Goal: Information Seeking & Learning: Find specific fact

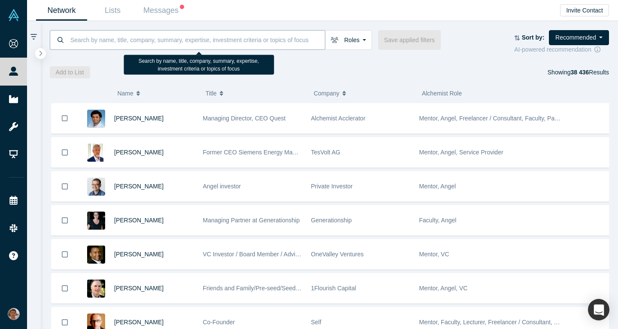
click at [81, 35] on input at bounding box center [198, 40] width 256 height 20
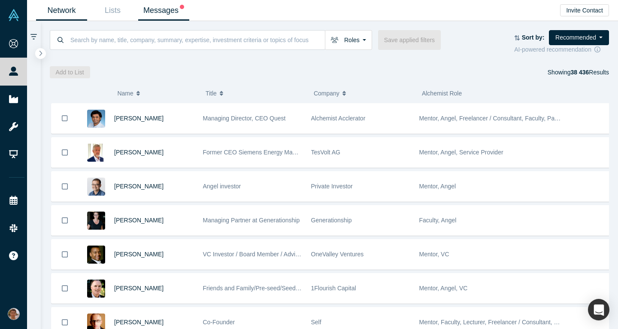
click at [164, 7] on link "Messages" at bounding box center [163, 10] width 51 height 20
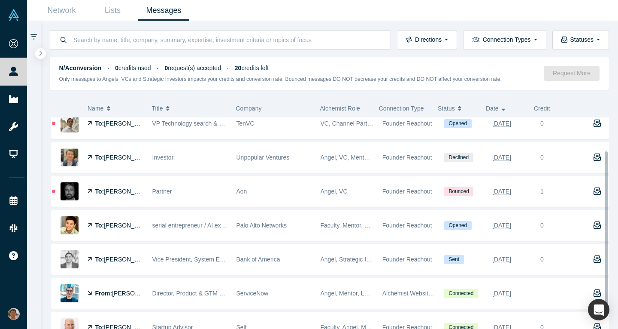
scroll to position [44, 0]
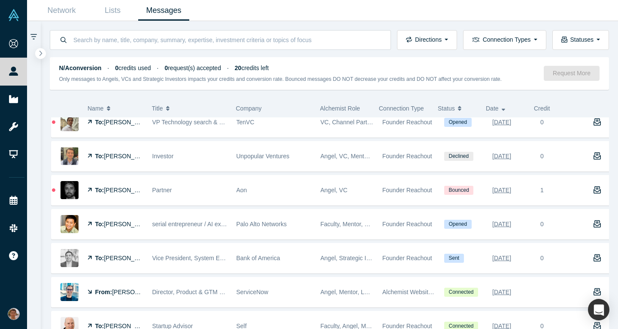
click at [56, 86] on div "N/A conversion · 0 credits used · 0 request(s) accepted · 20 credits left Only …" at bounding box center [330, 73] width 560 height 33
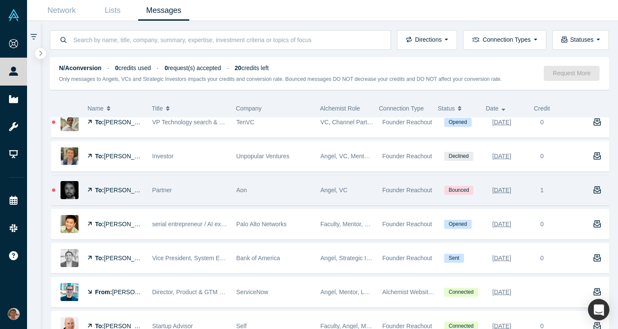
scroll to position [60, 0]
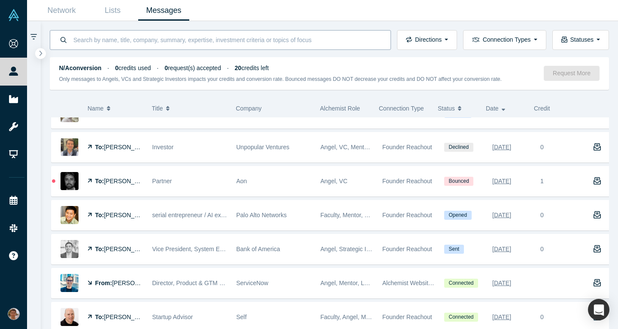
click at [103, 33] on input at bounding box center [227, 40] width 309 height 20
click at [51, 108] on div "Name" at bounding box center [99, 108] width 96 height 18
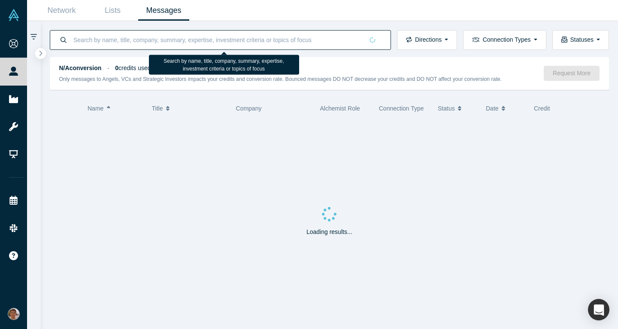
click at [92, 43] on input at bounding box center [218, 40] width 291 height 20
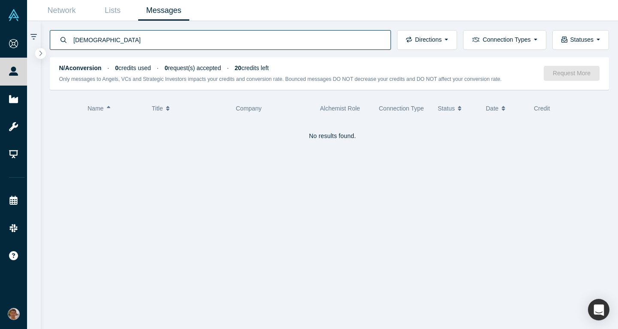
type input "christian"
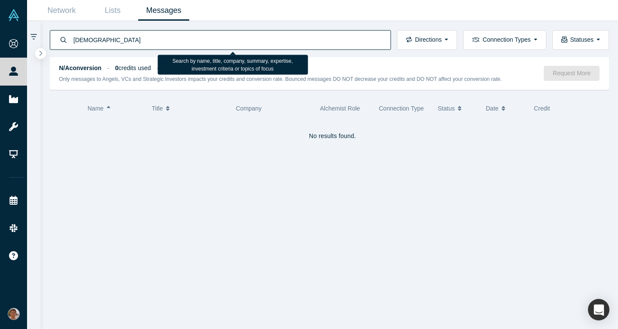
click at [135, 47] on input "christian" at bounding box center [227, 40] width 309 height 20
click at [135, 44] on input "christian" at bounding box center [227, 40] width 309 height 20
click at [41, 16] on link "Network" at bounding box center [61, 10] width 51 height 20
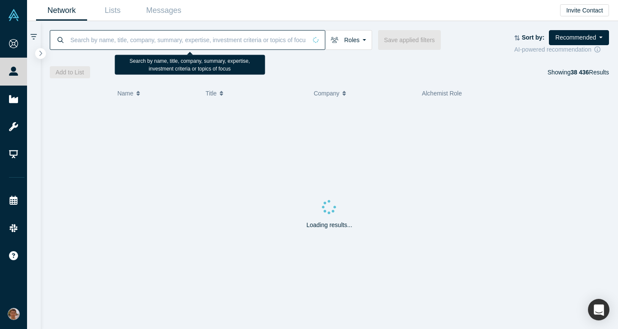
click at [121, 35] on input at bounding box center [188, 40] width 237 height 20
paste input "Chris Busch,"
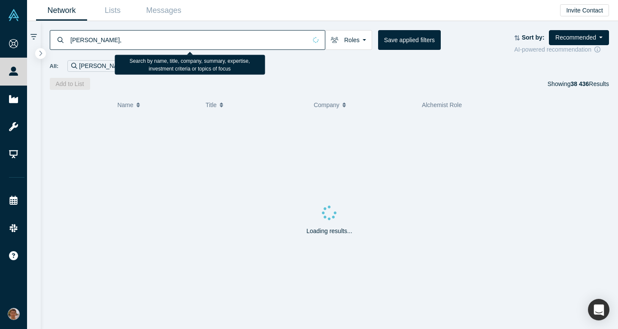
click at [121, 35] on input "Chris Busch," at bounding box center [188, 40] width 237 height 20
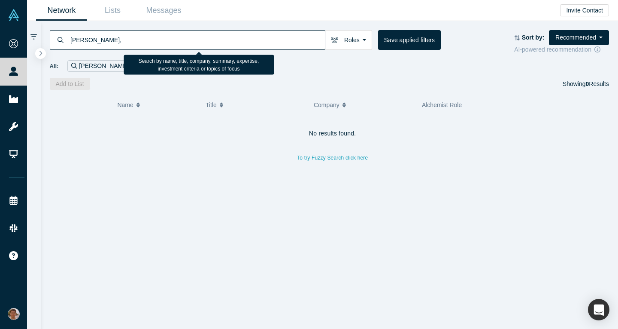
click at [83, 40] on input "Chris Busch," at bounding box center [198, 40] width 256 height 20
click at [125, 39] on input "Christian Busch," at bounding box center [188, 40] width 237 height 20
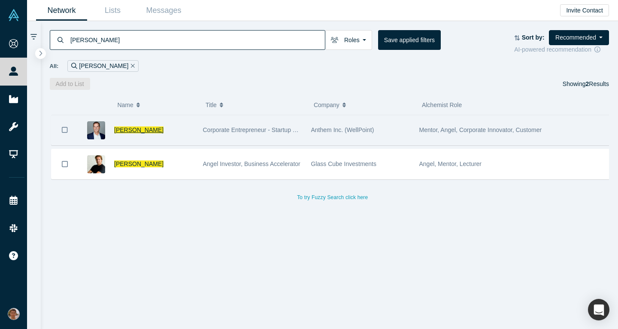
type input "[PERSON_NAME]"
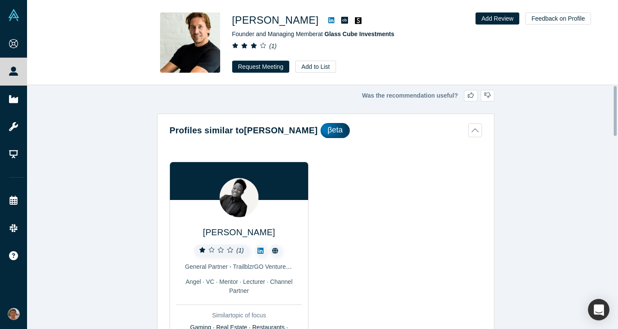
click at [325, 22] on link at bounding box center [331, 20] width 13 height 10
click at [329, 20] on icon at bounding box center [332, 20] width 6 height 6
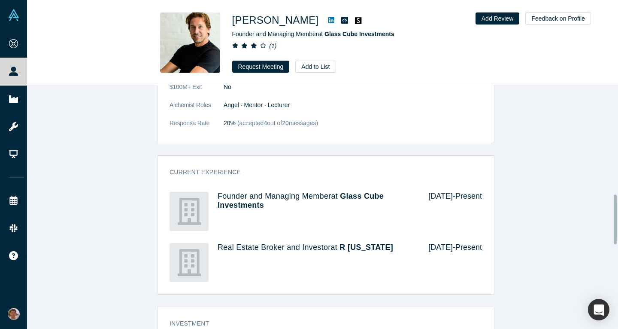
scroll to position [533, 0]
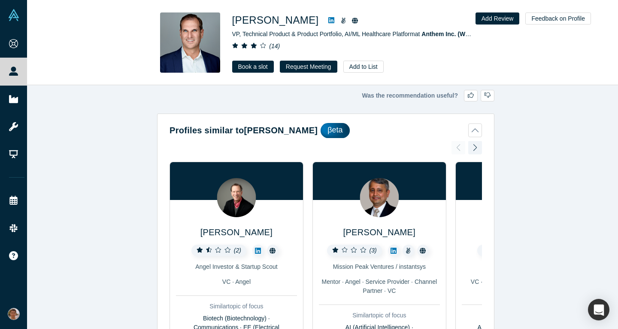
click at [74, 63] on div "[PERSON_NAME] VP, Technical Product & Product Portfolio, AI/ML Healthcare Platf…" at bounding box center [322, 42] width 591 height 85
click at [242, 20] on h1 "[PERSON_NAME]" at bounding box center [275, 19] width 87 height 15
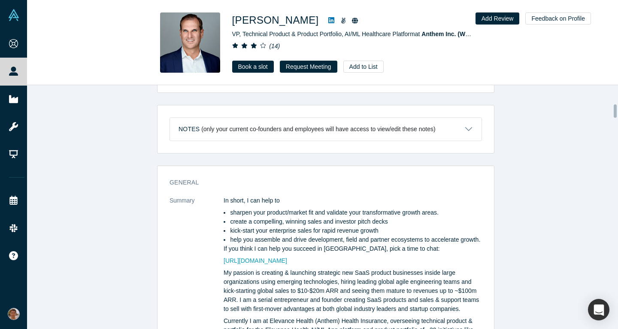
scroll to position [343, 0]
click at [329, 21] on icon at bounding box center [332, 20] width 6 height 6
